Goal: Task Accomplishment & Management: Complete application form

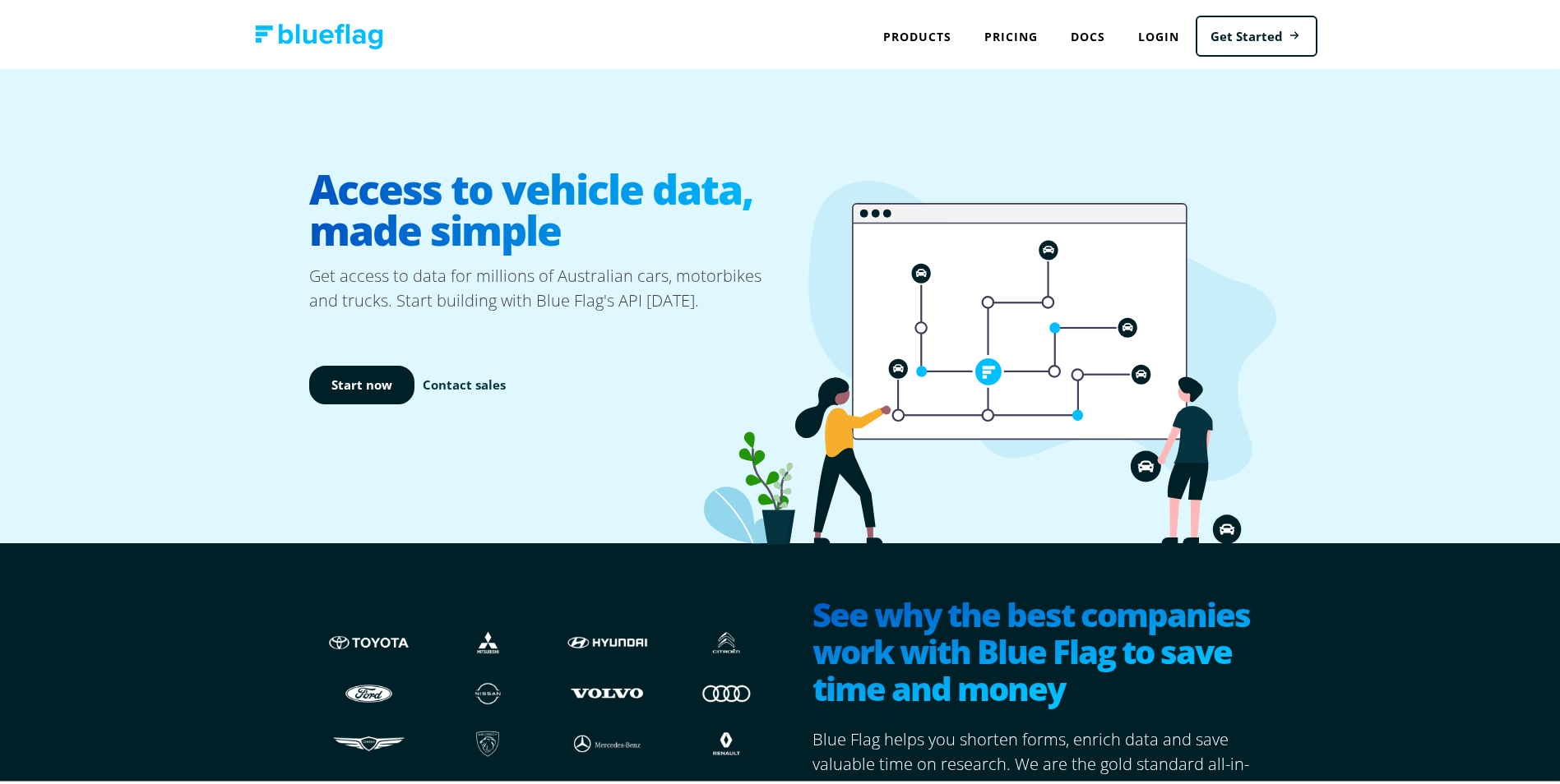
click at [485, 378] on link "Contact sales" at bounding box center [464, 382] width 83 height 19
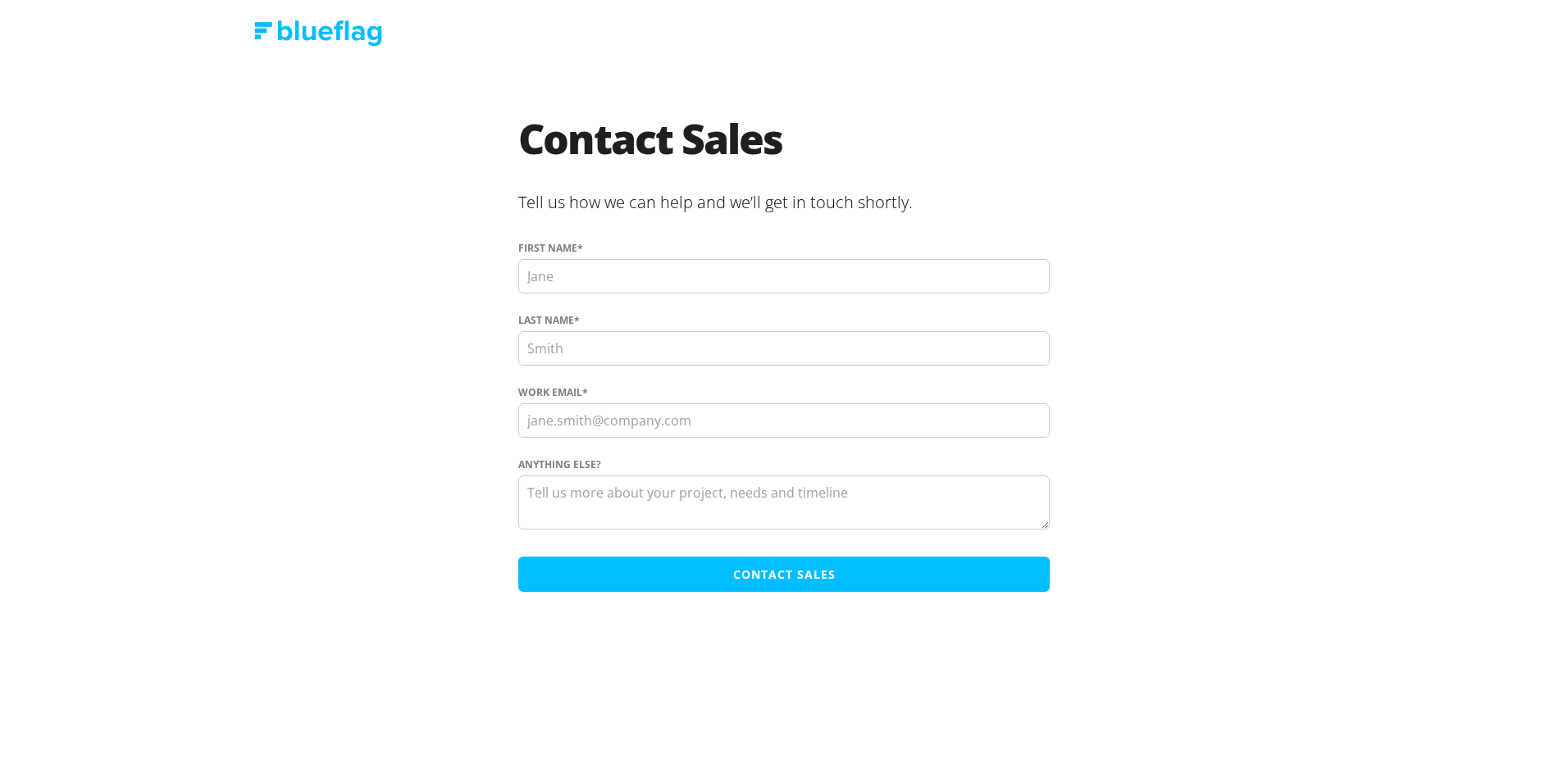
click at [654, 280] on input "First name *" at bounding box center [783, 276] width 531 height 35
type input "[PERSON_NAME]"
type input "[GEOGRAPHIC_DATA]"
type input "[PERSON_NAME][EMAIL_ADDRESS][PERSON_NAME][DOMAIN_NAME]"
click at [676, 510] on textarea "Anything else?" at bounding box center [783, 502] width 531 height 54
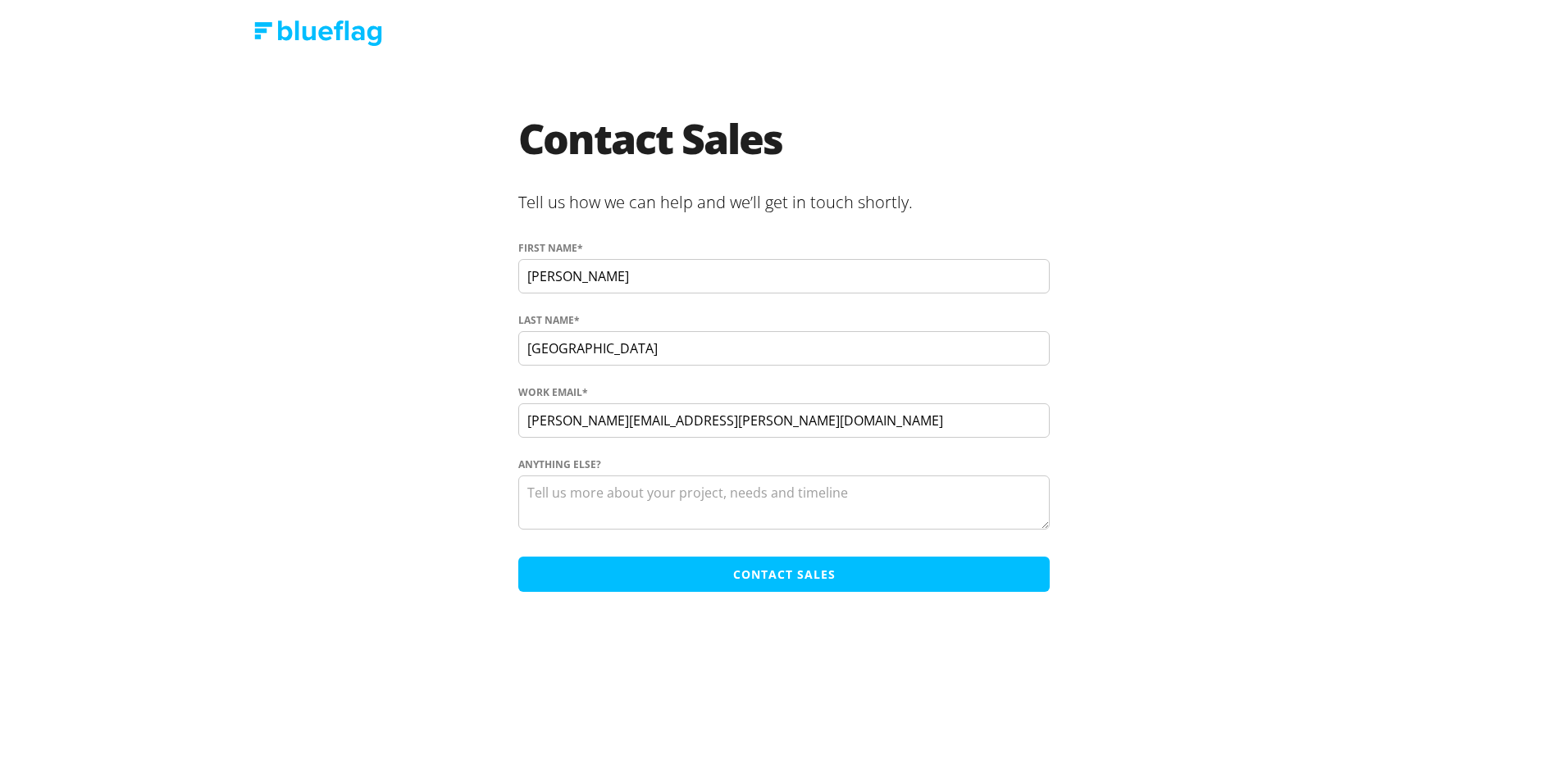
paste textarea "Do you help provide data base to business with more that 5-6 vehicles in their …"
click at [786, 492] on textarea "Do you help provide data base to business with more that 5-6 vehicles in their …" at bounding box center [783, 502] width 531 height 54
type textarea "Do you help provide data base to businesses with more that 5-6 vehicles in thei…"
click at [754, 573] on input "Contact Sales" at bounding box center [783, 574] width 531 height 35
